Goal: Check status

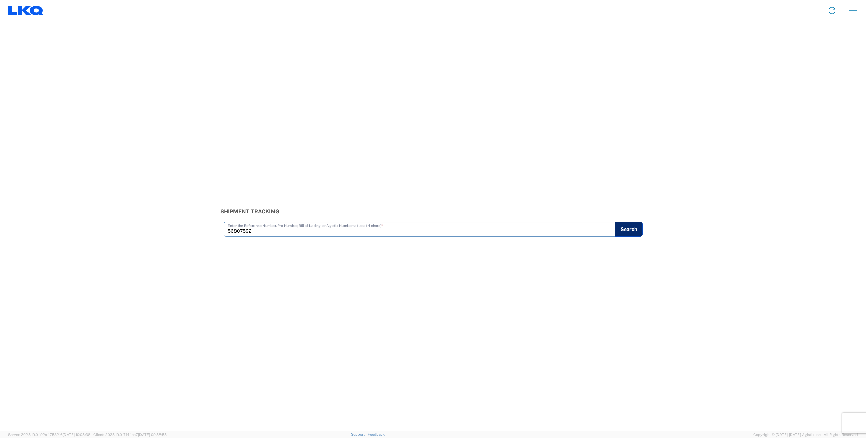
type input "56807592"
click at [629, 227] on button "Search" at bounding box center [629, 229] width 28 height 15
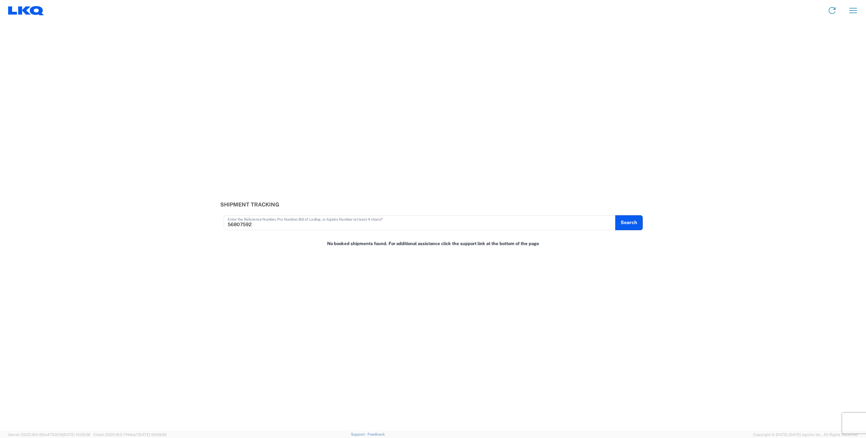
drag, startPoint x: 60, startPoint y: 111, endPoint x: 78, endPoint y: 116, distance: 19.1
click at [74, 114] on div "Shipment Tracking 56807592 Enter the Reference Number, Pro Number, Bill of Ladi…" at bounding box center [433, 226] width 866 height 410
